Goal: Task Accomplishment & Management: Manage account settings

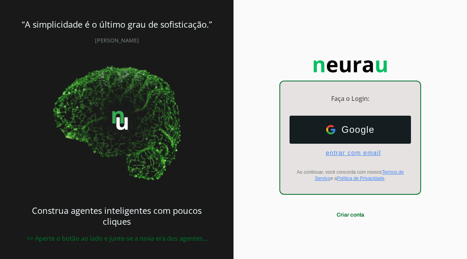
click at [344, 153] on span "entrar com email" at bounding box center [349, 152] width 61 height 7
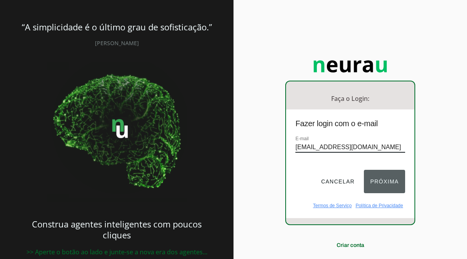
type input "[EMAIL_ADDRESS][DOMAIN_NAME]"
click at [393, 187] on button "Próxima" at bounding box center [384, 181] width 41 height 23
